Goal: Task Accomplishment & Management: Manage account settings

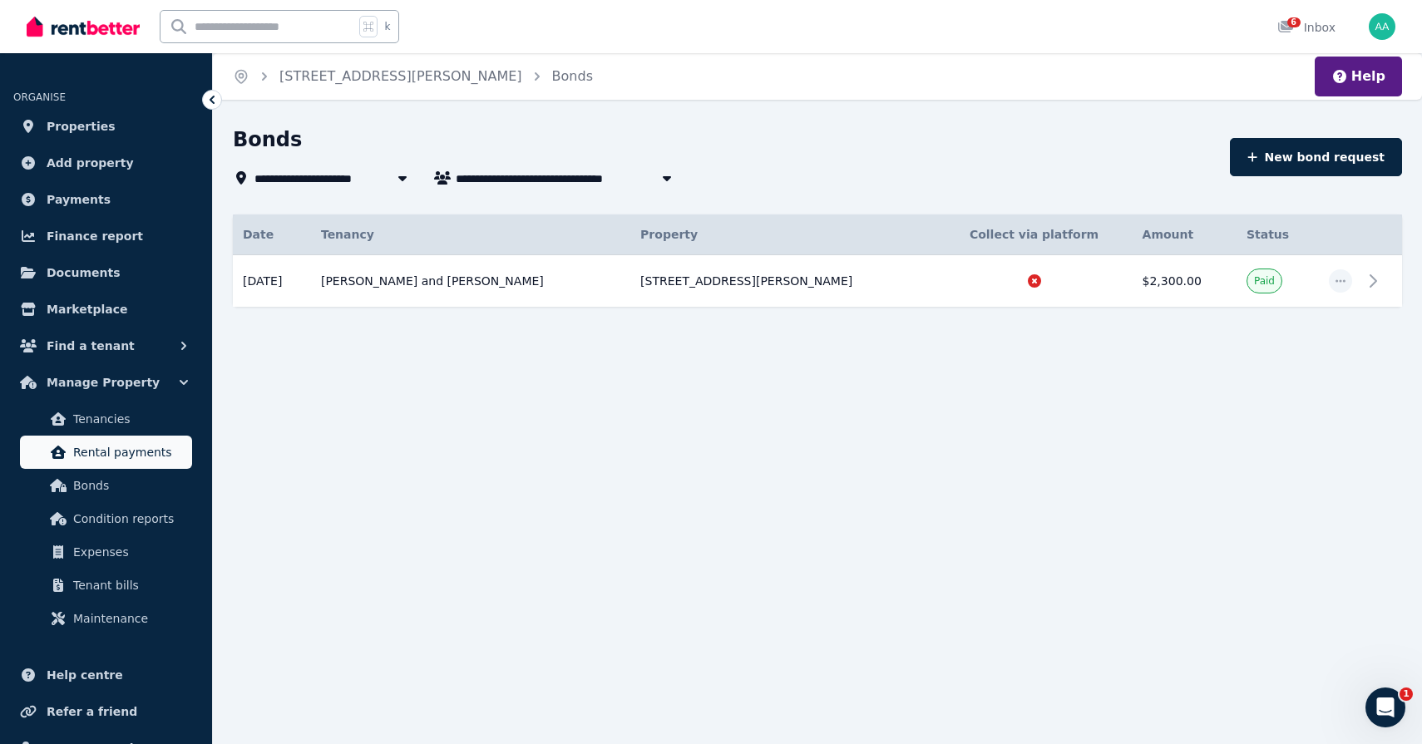
click at [133, 462] on link "Rental payments" at bounding box center [106, 452] width 172 height 33
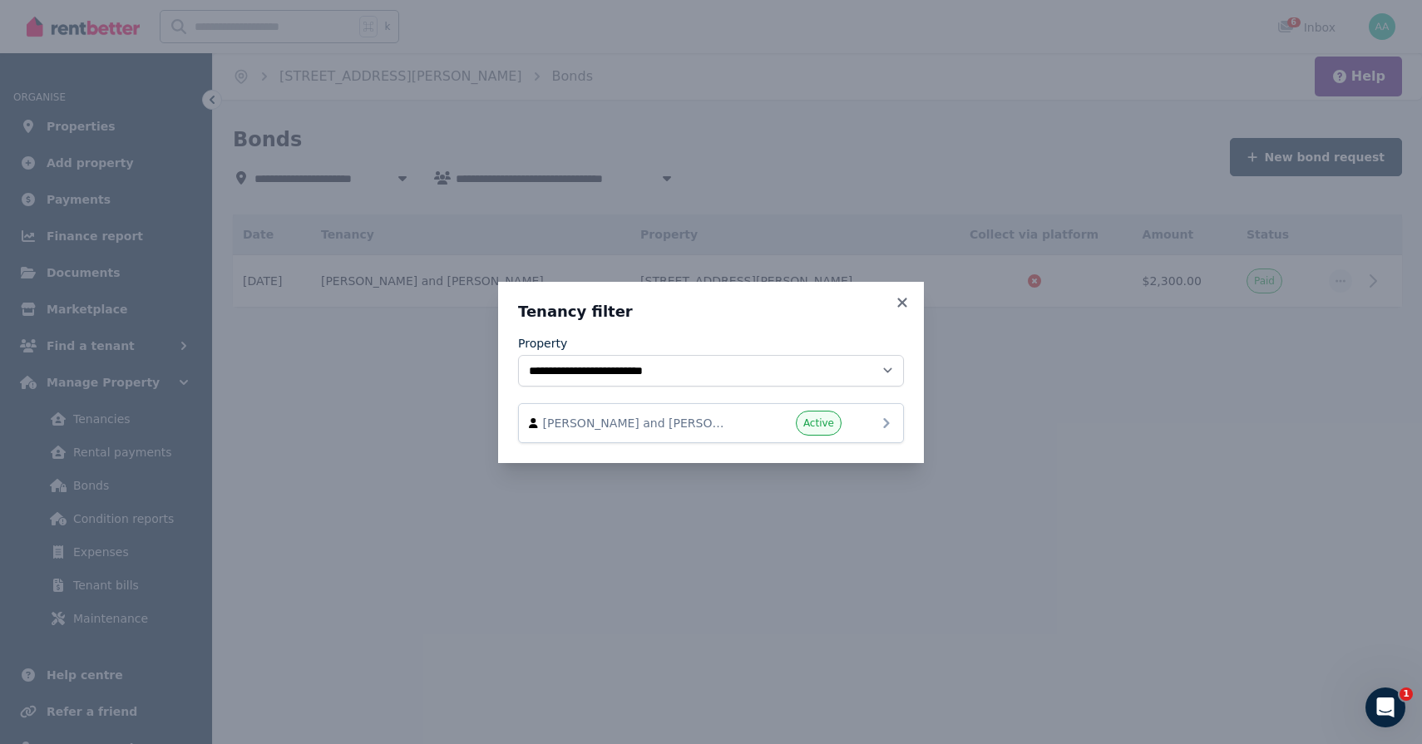
click at [757, 409] on div "[PERSON_NAME] and [PERSON_NAME] Active" at bounding box center [711, 423] width 386 height 40
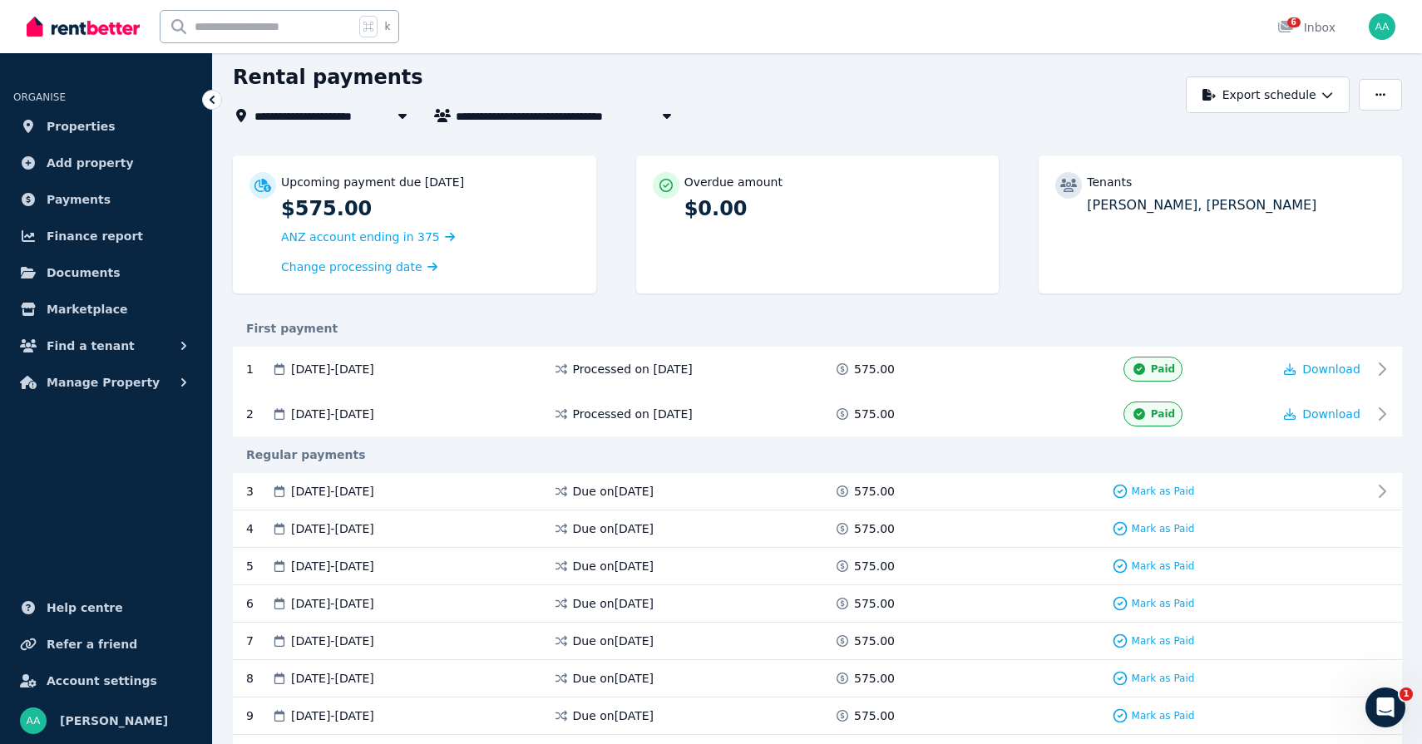
scroll to position [63, 0]
click at [639, 491] on span "Due on [DATE]" at bounding box center [613, 490] width 81 height 17
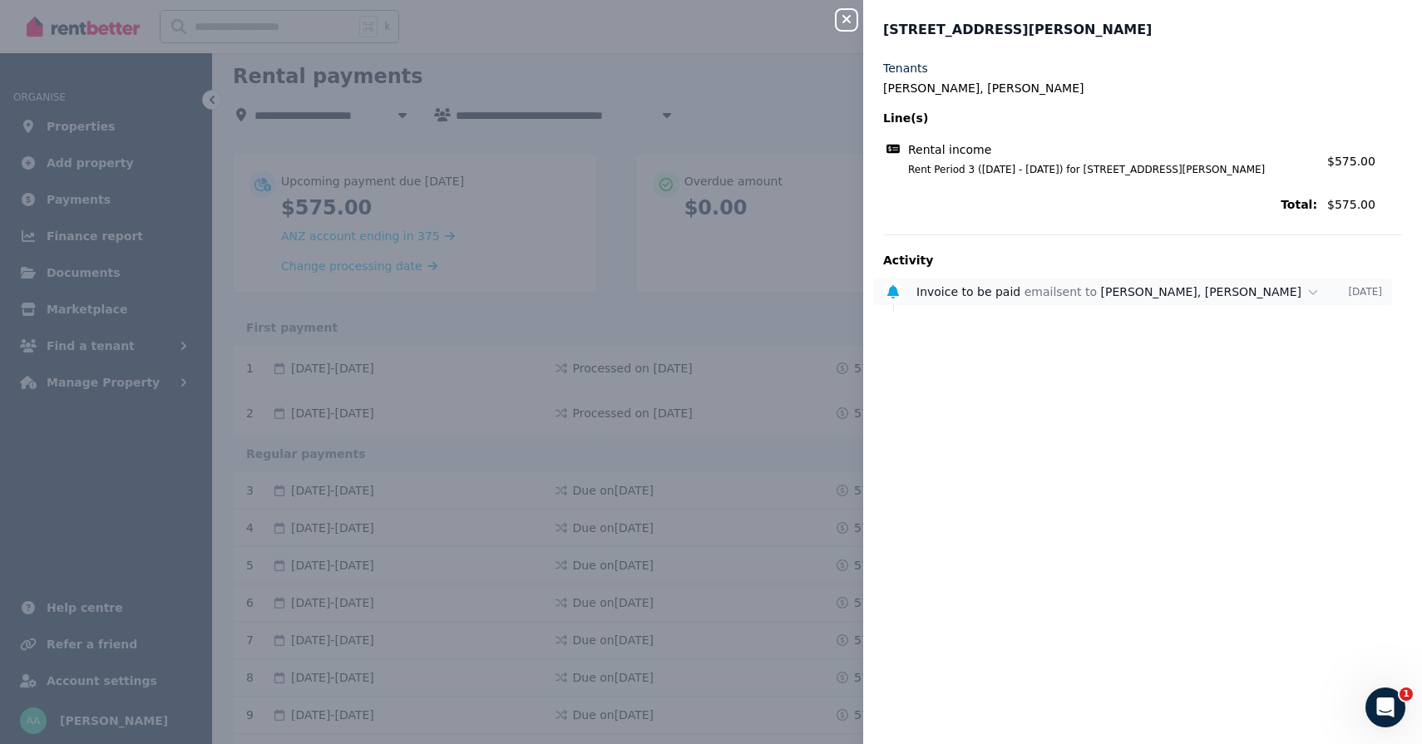
click at [1204, 295] on span "[PERSON_NAME], [PERSON_NAME]" at bounding box center [1201, 291] width 201 height 13
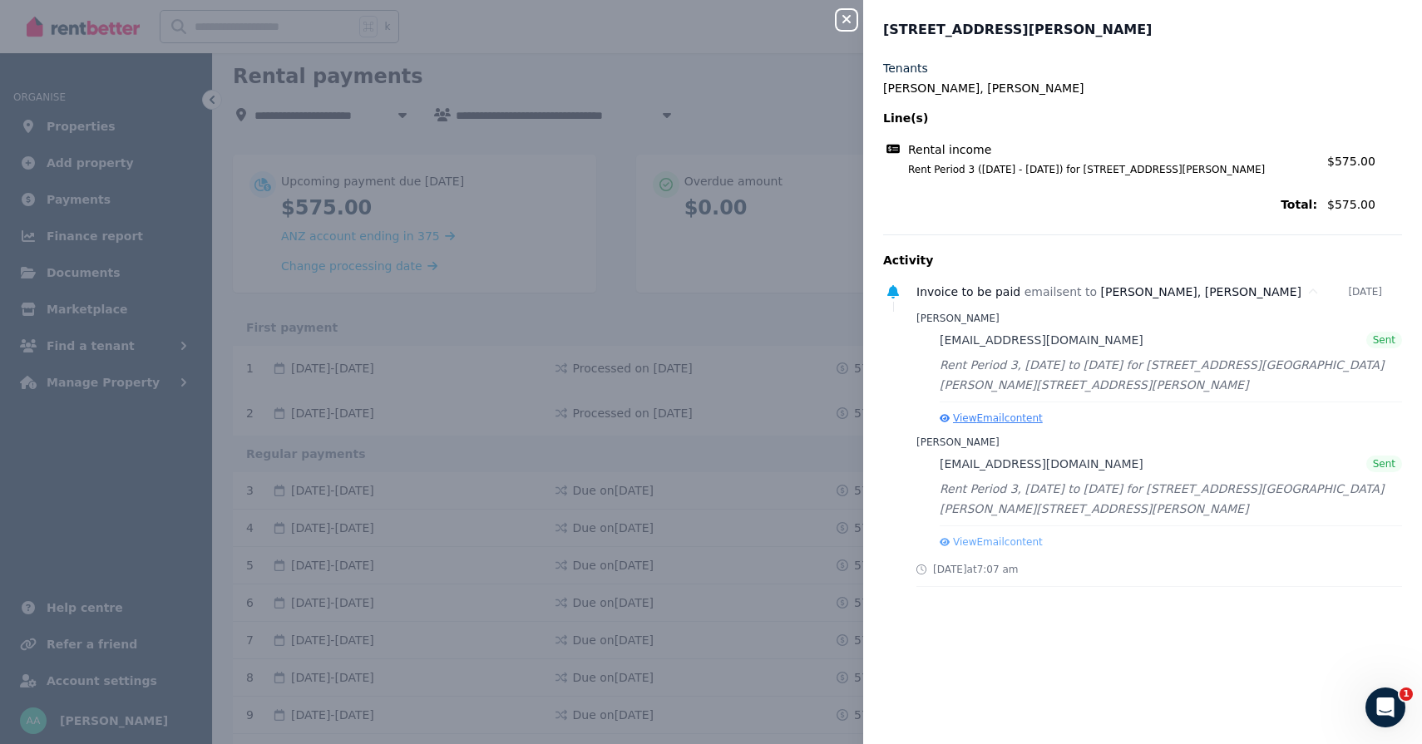
click at [990, 418] on button "View Email content" at bounding box center [991, 418] width 103 height 13
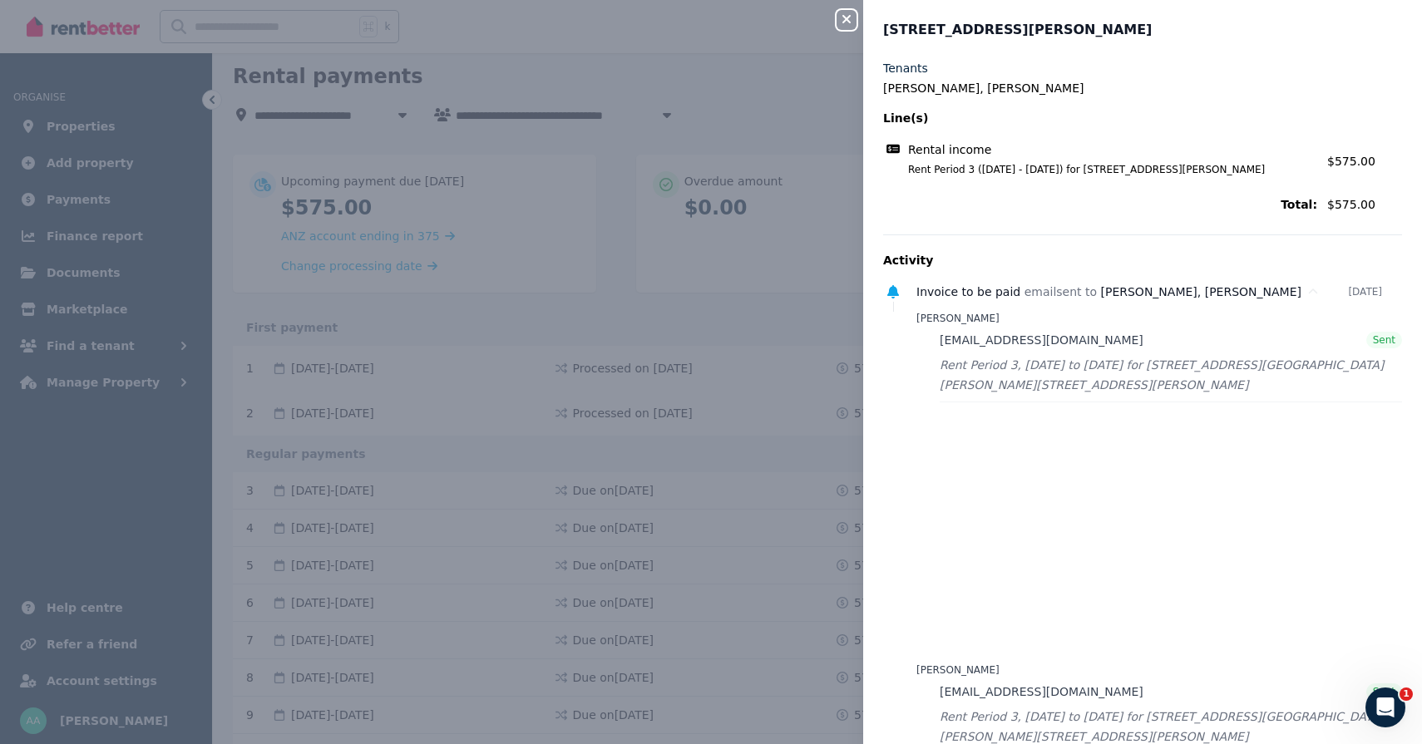
click at [846, 14] on icon "button" at bounding box center [846, 18] width 20 height 13
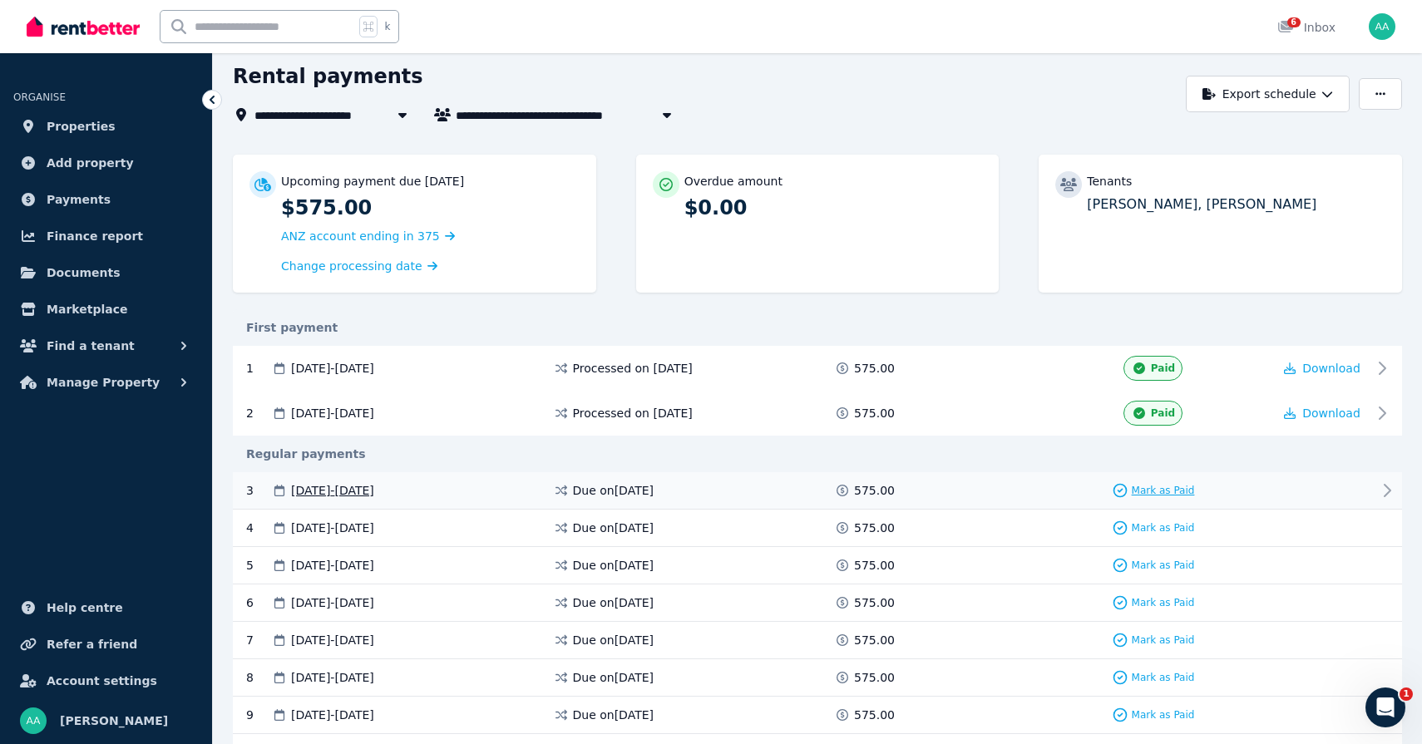
click at [1179, 489] on span "Mark as Paid" at bounding box center [1163, 490] width 63 height 13
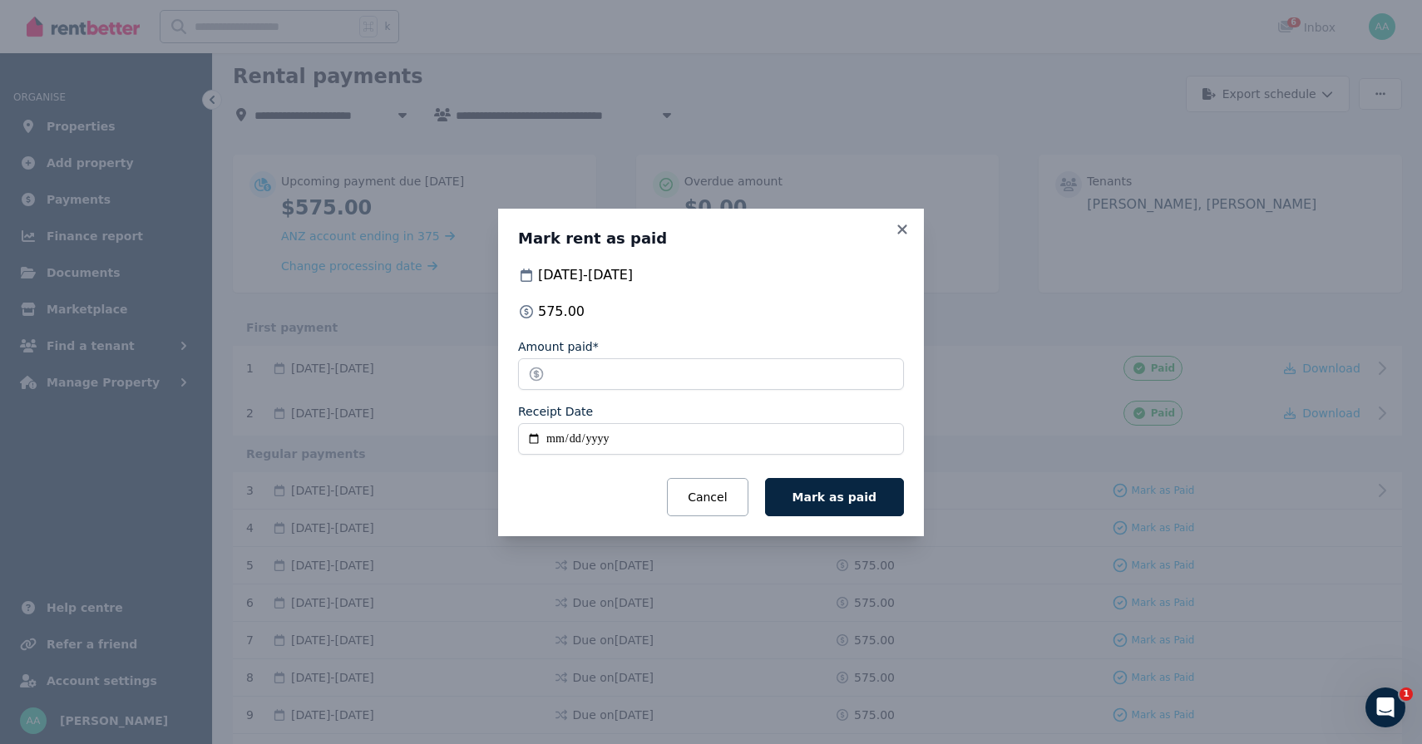
click at [553, 436] on input "Receipt Date" at bounding box center [711, 439] width 386 height 32
type input "**********"
click at [851, 495] on span "Mark as paid" at bounding box center [834, 497] width 84 height 13
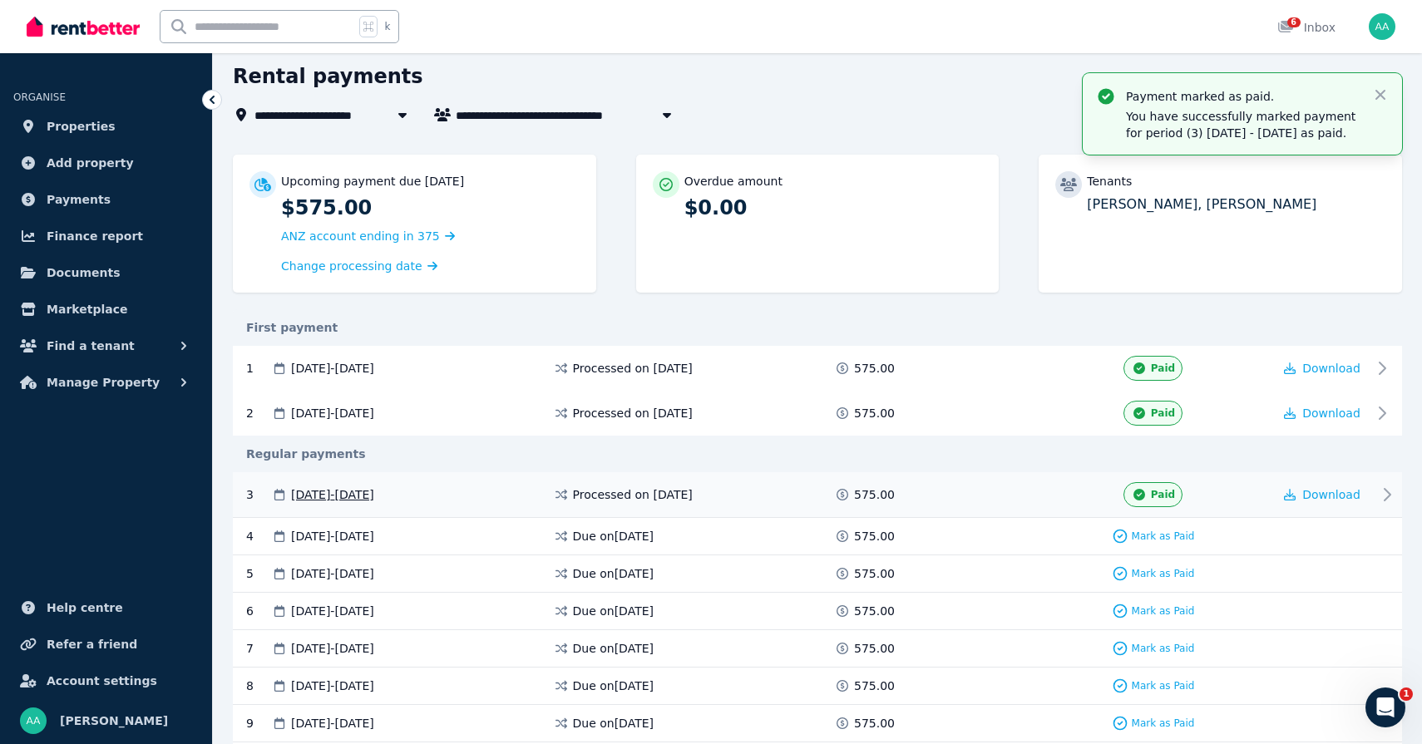
click at [1388, 499] on icon at bounding box center [1387, 495] width 20 height 20
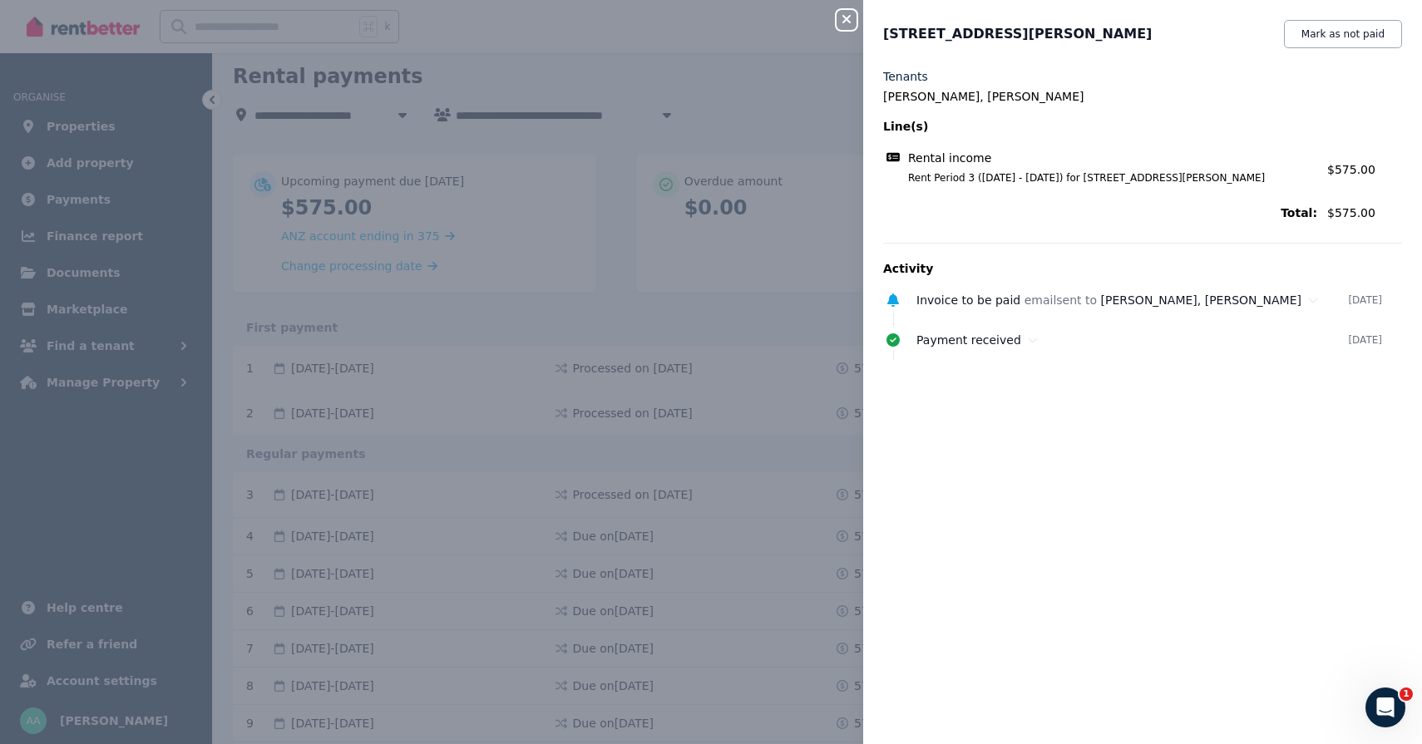
click at [847, 21] on icon "button" at bounding box center [846, 19] width 8 height 8
